Goal: Find specific page/section: Find specific page/section

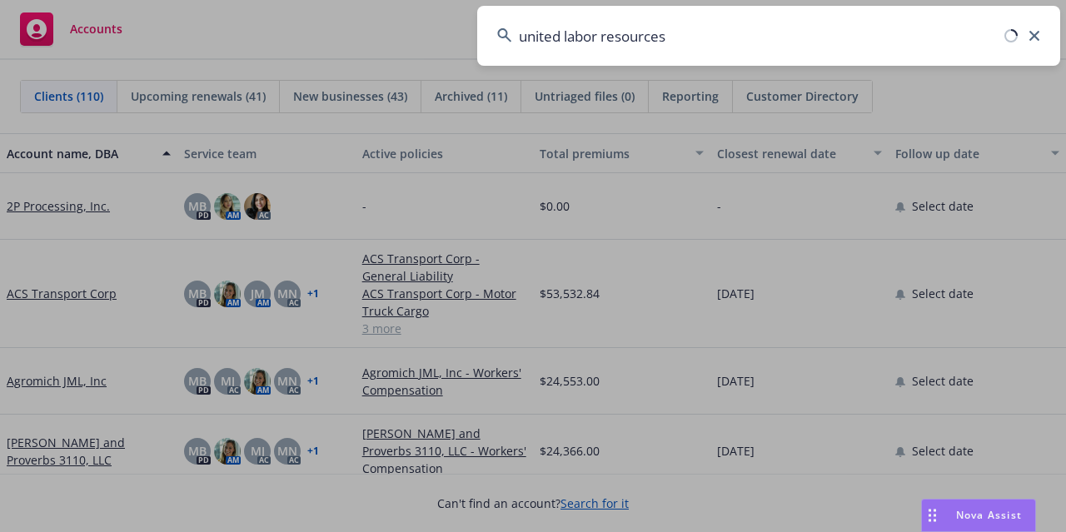
type input "united labor resources"
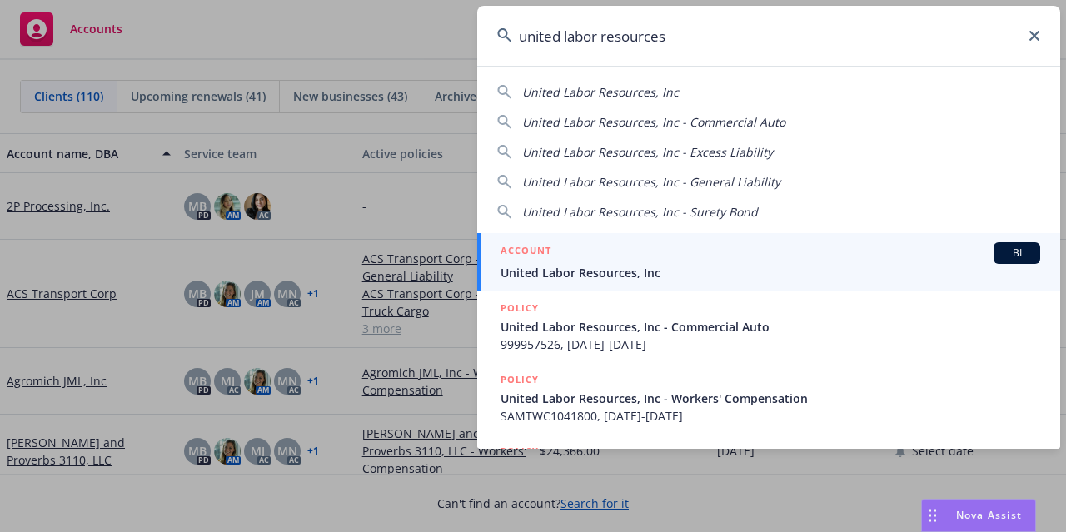
click at [544, 271] on span "United Labor Resources, Inc" at bounding box center [771, 272] width 540 height 17
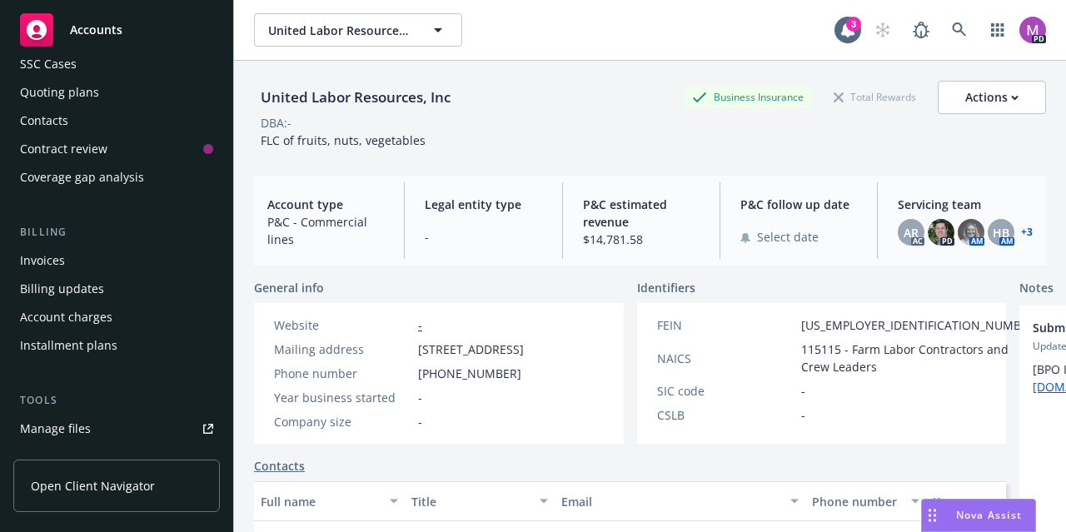
scroll to position [250, 0]
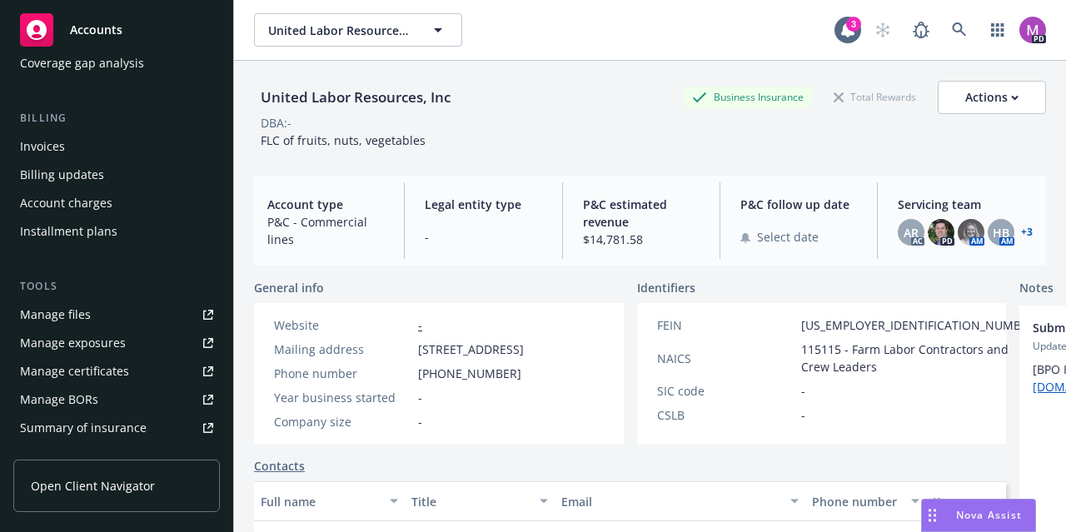
click at [68, 316] on div "Manage files" at bounding box center [55, 315] width 71 height 27
